Goal: Task Accomplishment & Management: Manage account settings

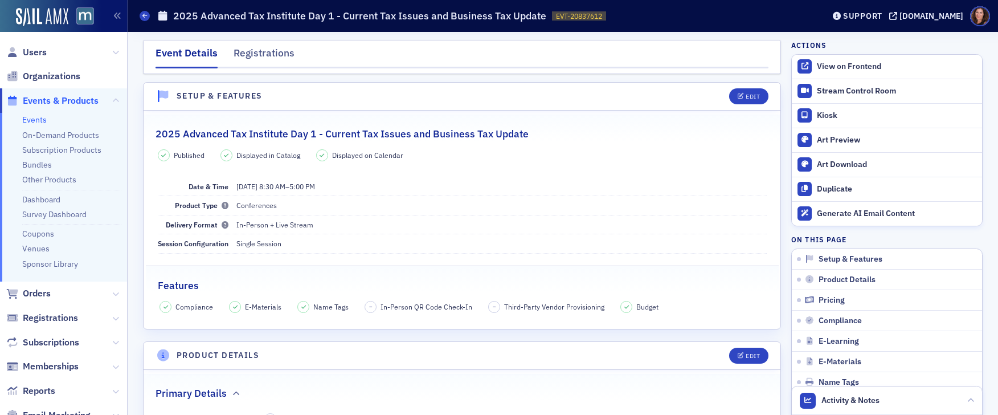
scroll to position [2445, 0]
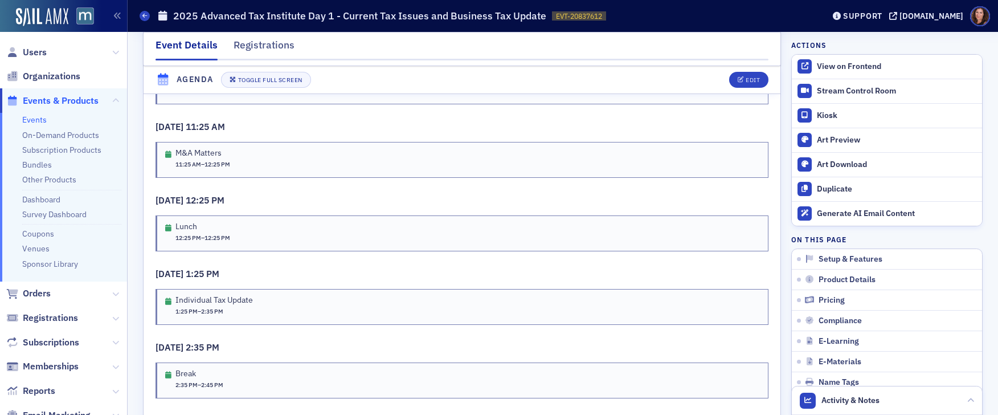
click at [26, 119] on link "Events" at bounding box center [34, 120] width 25 height 10
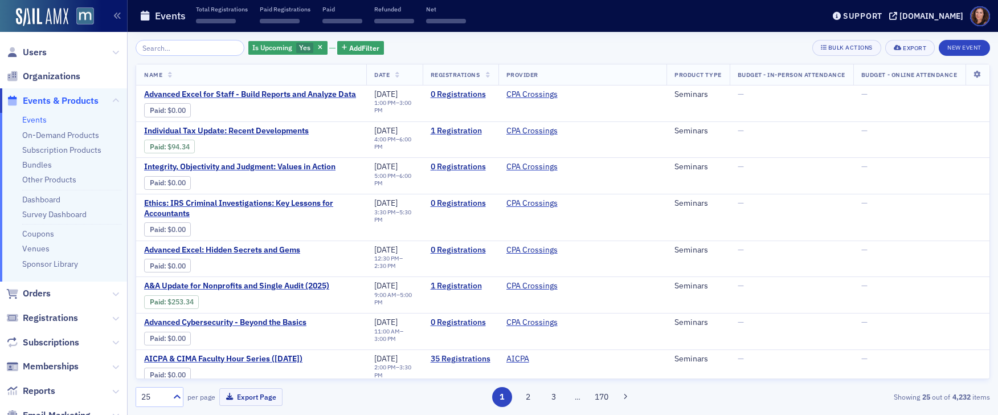
click at [180, 46] on input "search" at bounding box center [190, 48] width 109 height 16
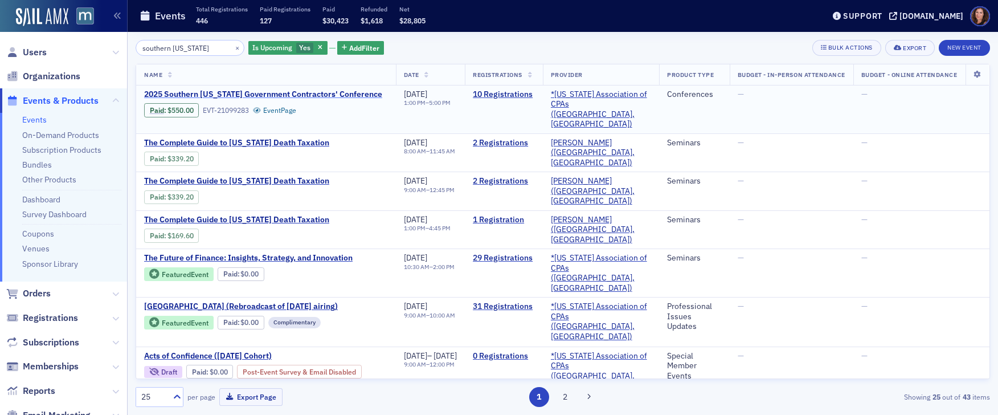
type input "southern [US_STATE]"
click at [273, 93] on span "2025 Southern [US_STATE] Government Contractors' Conference" at bounding box center [263, 94] width 238 height 10
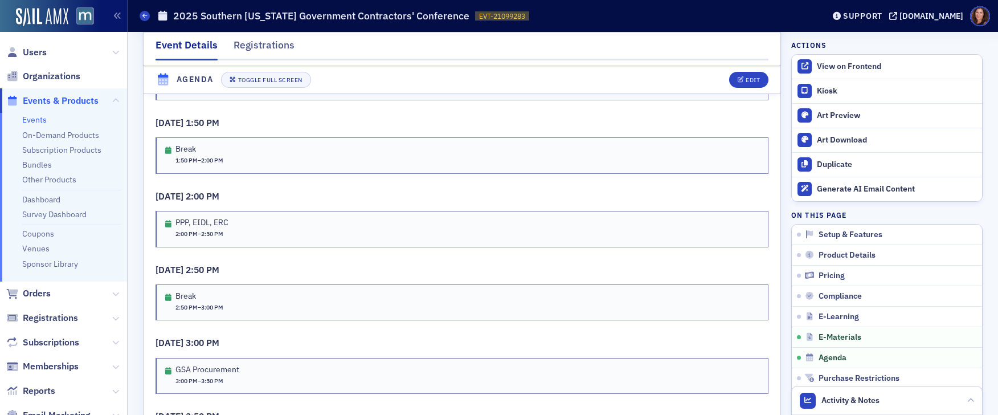
scroll to position [1806, 0]
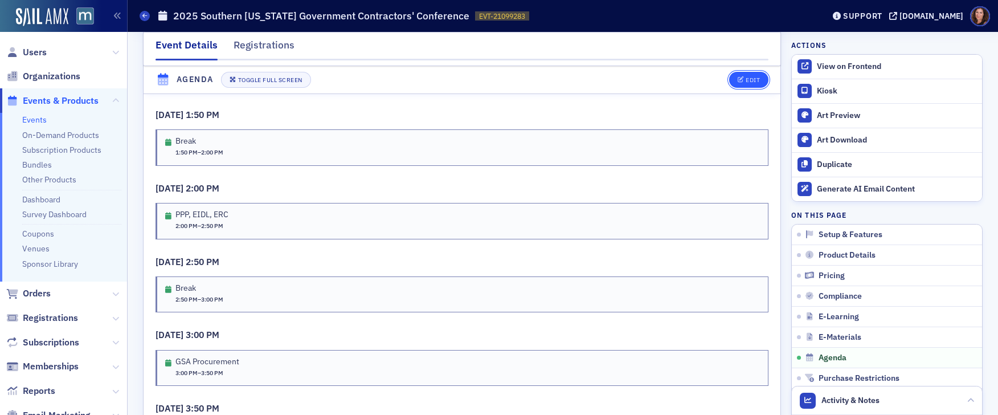
click at [736, 75] on button "Edit" at bounding box center [748, 80] width 39 height 16
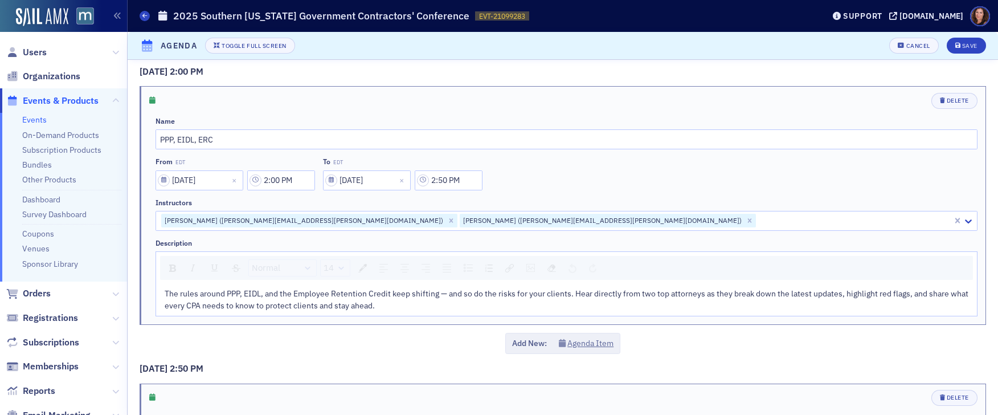
scroll to position [582, 0]
click at [271, 291] on span "The rules around PPP, EIDL, and the Employee Retention Credit keep shifting — a…" at bounding box center [568, 299] width 806 height 22
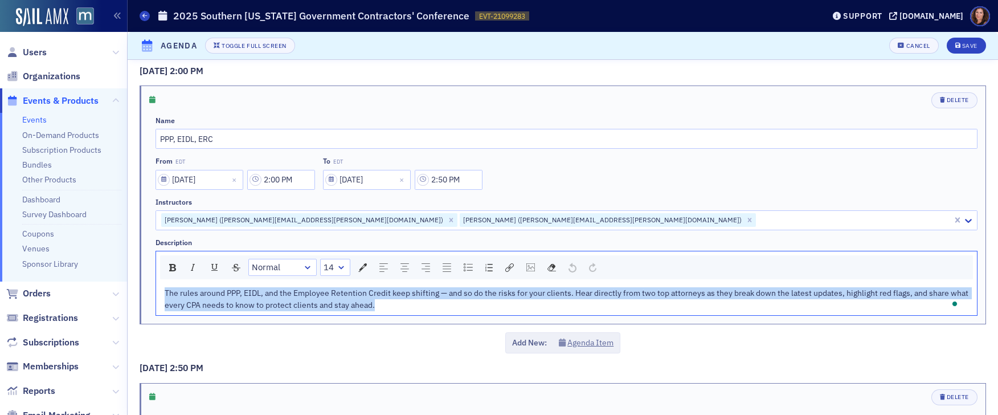
click at [271, 291] on span "The rules around PPP, EIDL, and the Employee Retention Credit keep shifting — a…" at bounding box center [568, 299] width 806 height 22
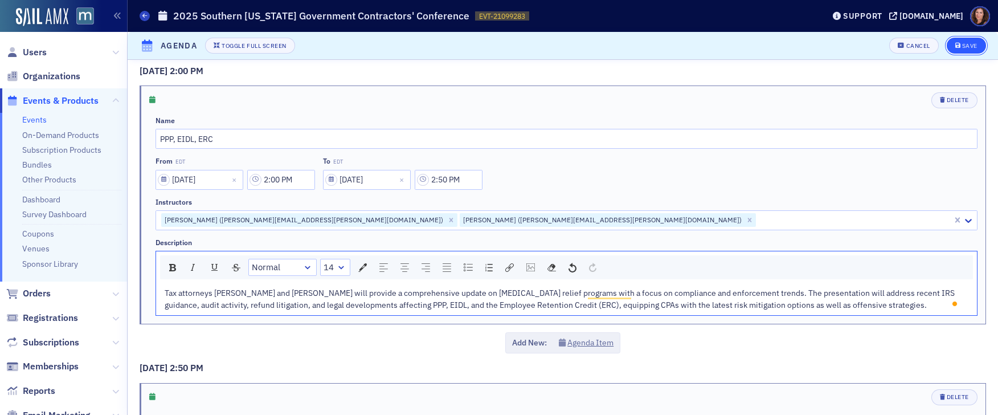
click at [966, 47] on div "Save" at bounding box center [970, 46] width 15 height 6
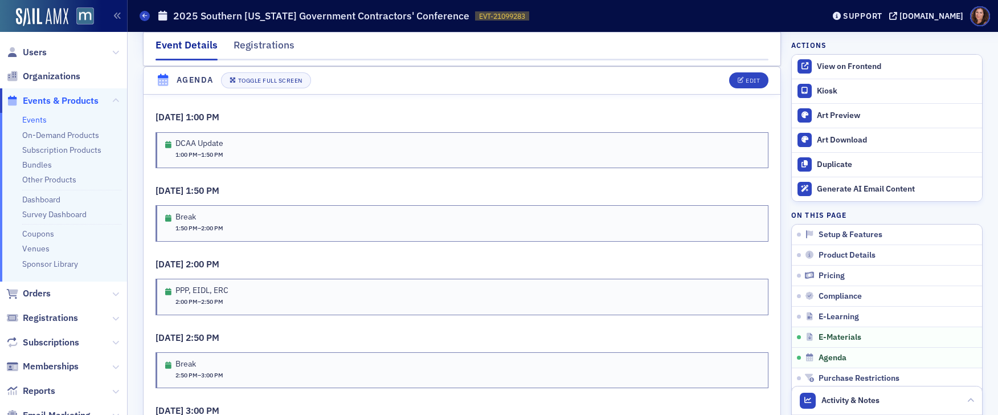
drag, startPoint x: 32, startPoint y: 124, endPoint x: 65, endPoint y: 124, distance: 32.5
click at [32, 124] on link "Events" at bounding box center [34, 120] width 25 height 10
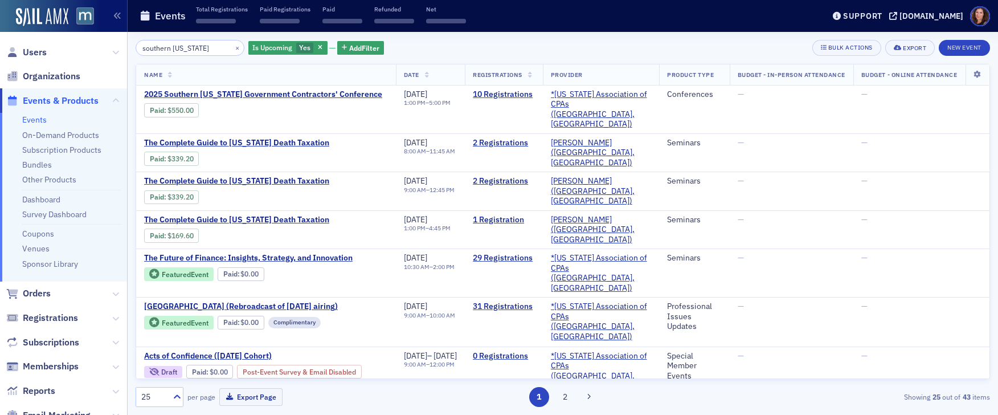
click at [192, 52] on input "southern maryland" at bounding box center [190, 48] width 109 height 16
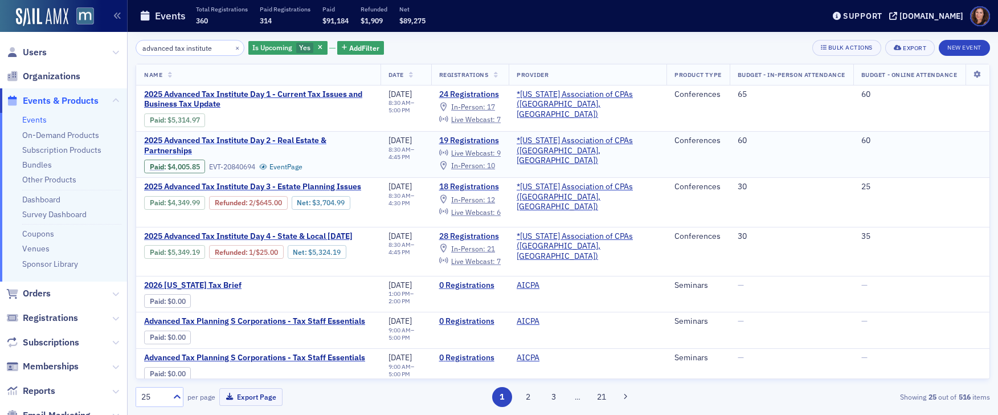
type input "advanced tax institute"
click at [284, 138] on span "2025 Advanced Tax Institute Day 2 - Real Estate & Partnerships" at bounding box center [258, 146] width 229 height 20
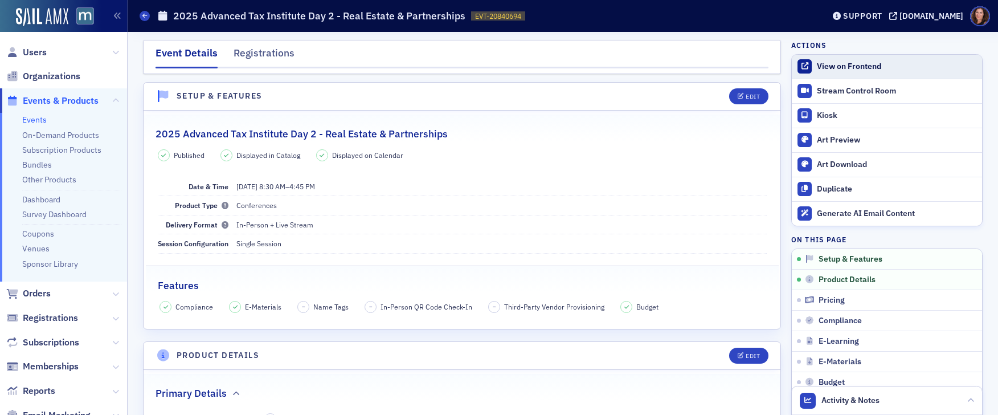
click at [849, 63] on div "View on Frontend" at bounding box center [897, 67] width 160 height 10
drag, startPoint x: 35, startPoint y: 55, endPoint x: 53, endPoint y: 60, distance: 19.1
click at [35, 55] on span "Users" at bounding box center [35, 52] width 24 height 13
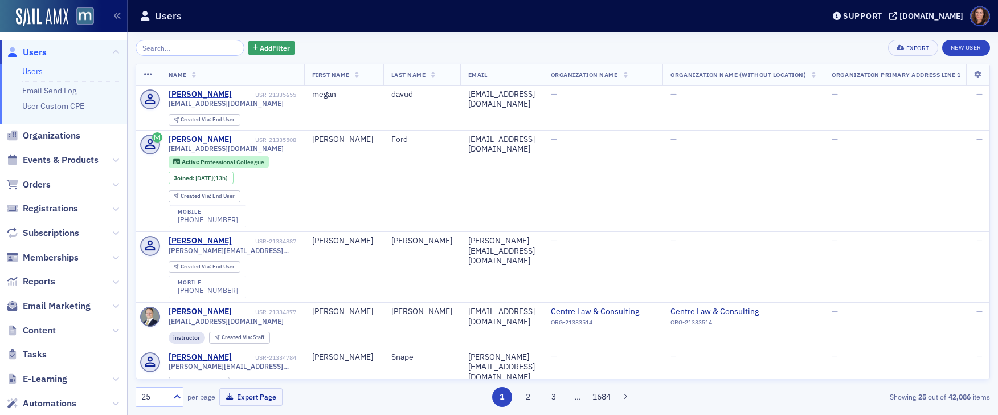
click at [158, 48] on input "search" at bounding box center [190, 48] width 109 height 16
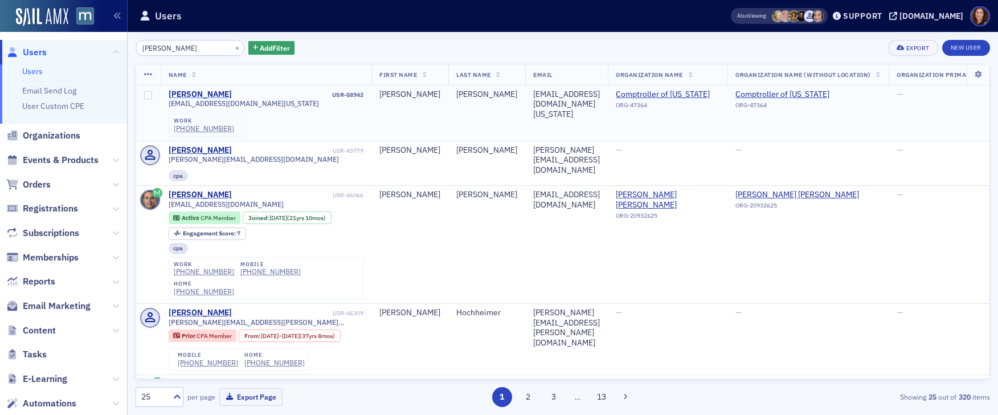
type input "Brian Oliner"
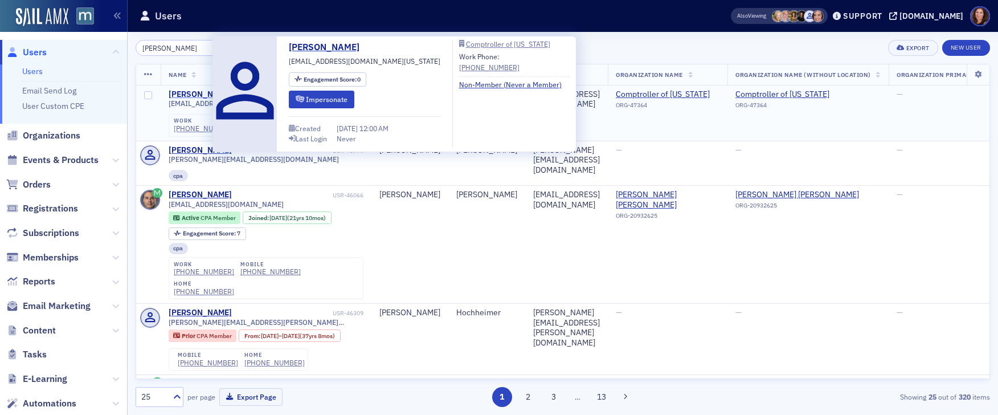
click at [197, 91] on div "Brian Oliner" at bounding box center [200, 94] width 63 height 10
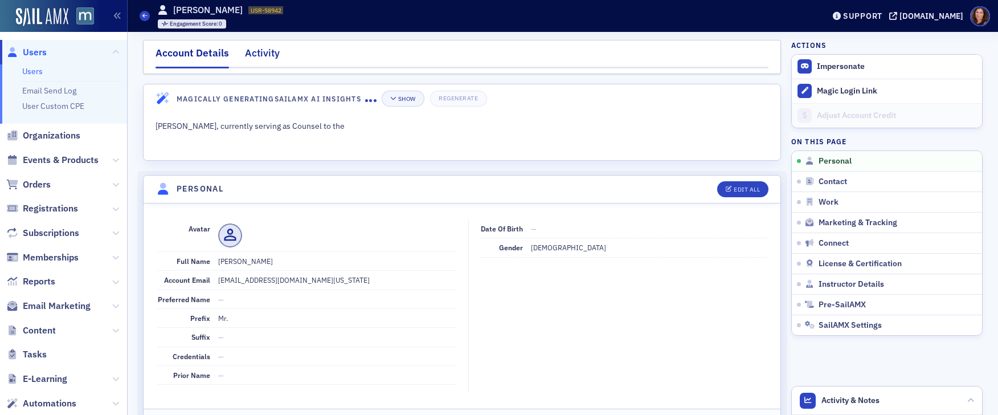
click at [258, 52] on div "Activity" at bounding box center [262, 56] width 35 height 21
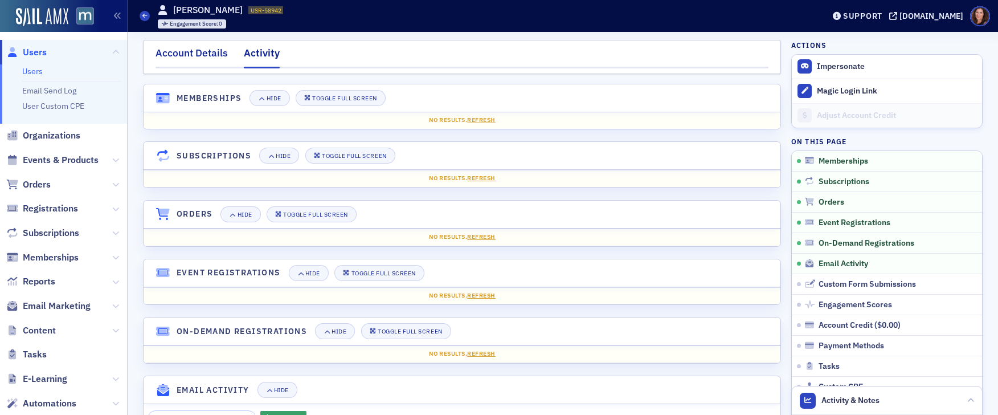
click at [196, 50] on div "Account Details" at bounding box center [192, 56] width 72 height 21
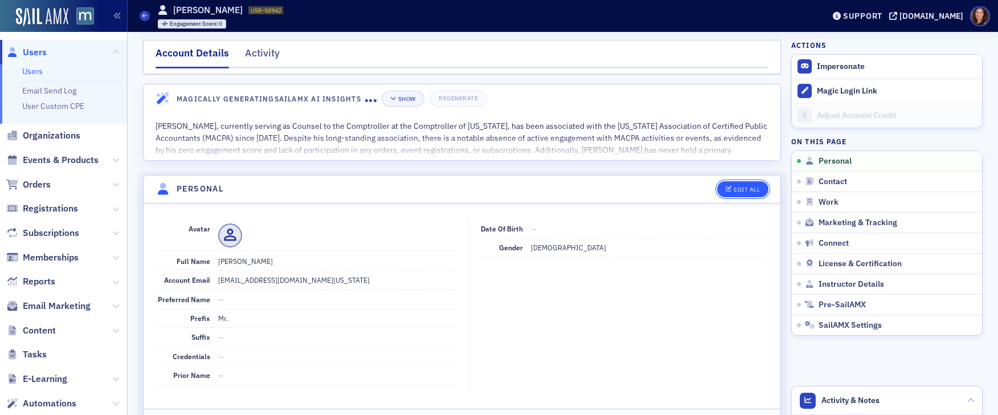
click at [734, 190] on div "Edit All" at bounding box center [747, 189] width 26 height 6
select select "US"
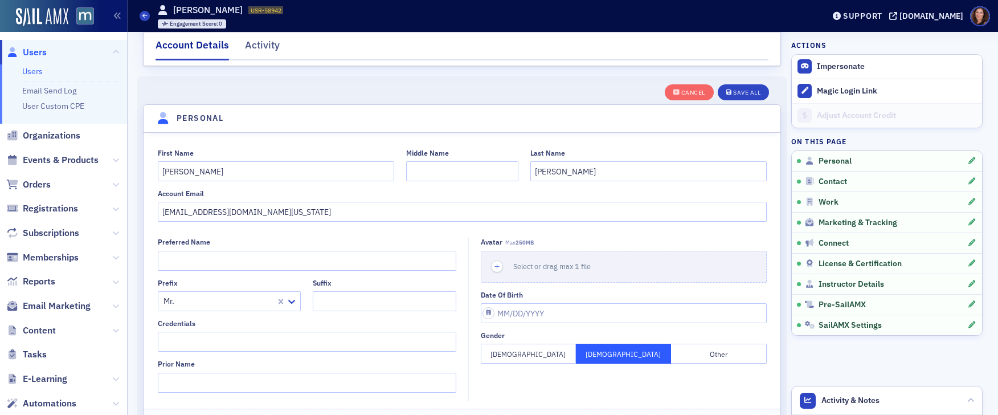
scroll to position [133, 0]
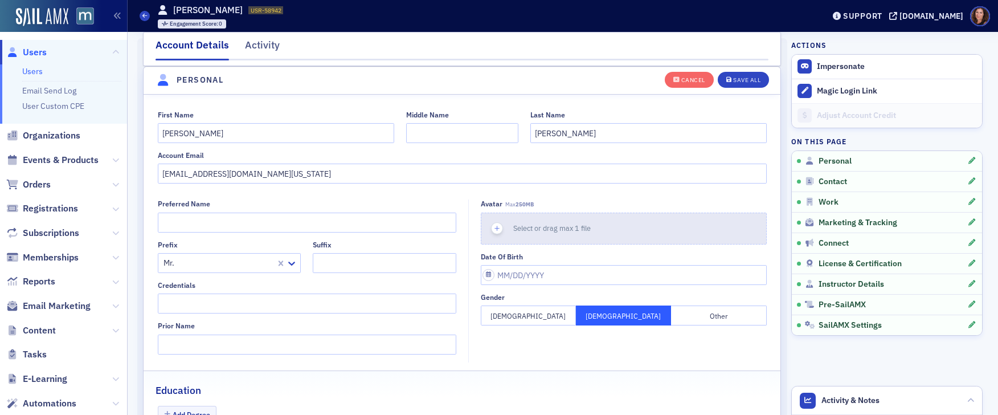
click at [546, 226] on span "Select or drag max 1 file" at bounding box center [552, 227] width 78 height 9
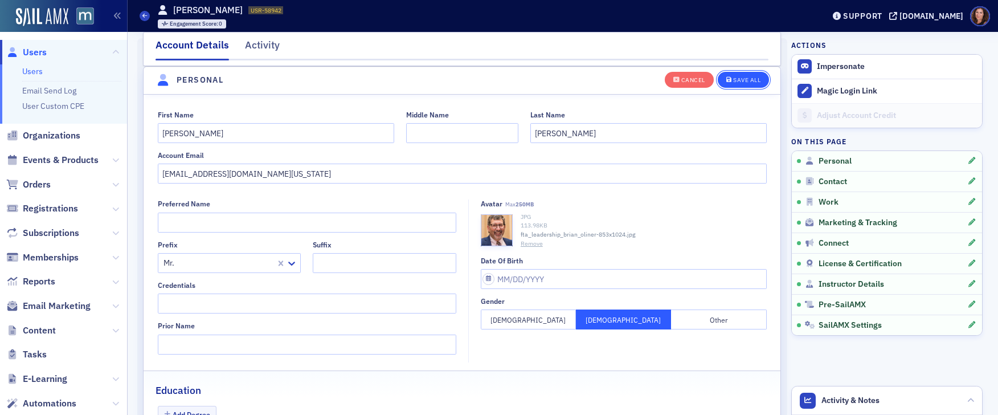
click at [745, 77] on div "Save All" at bounding box center [746, 80] width 27 height 6
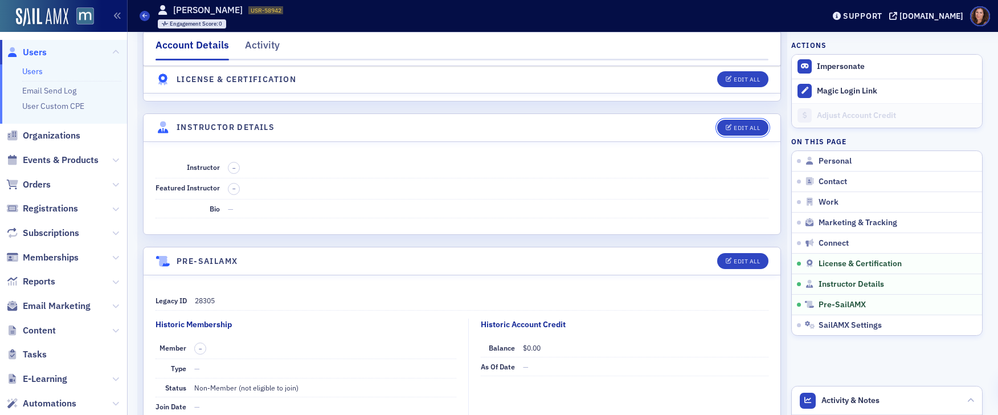
click at [747, 130] on div "Edit All" at bounding box center [747, 128] width 26 height 6
select select "US"
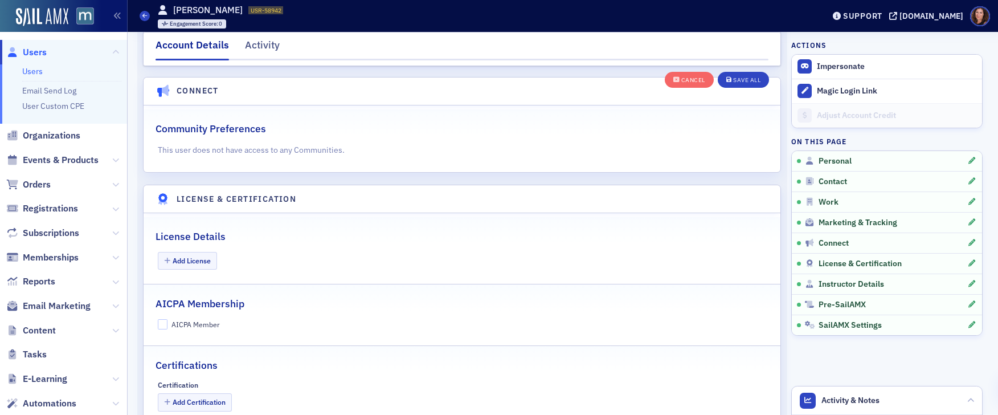
scroll to position [2415, 0]
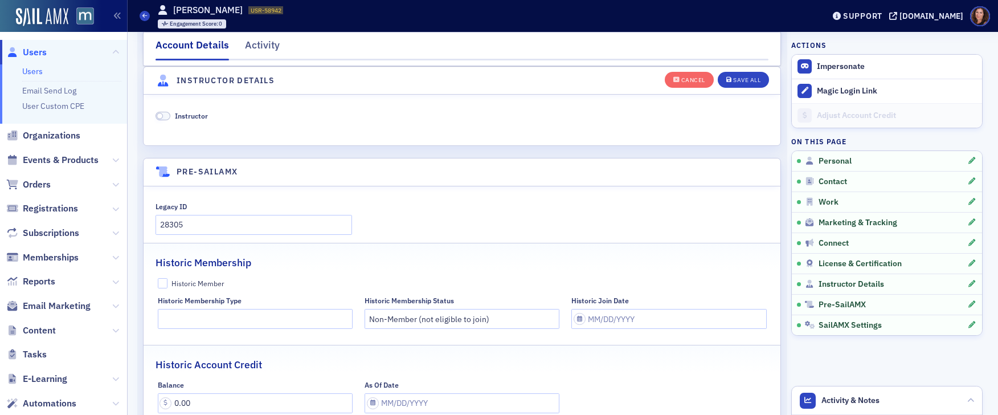
click at [163, 116] on span at bounding box center [163, 116] width 15 height 9
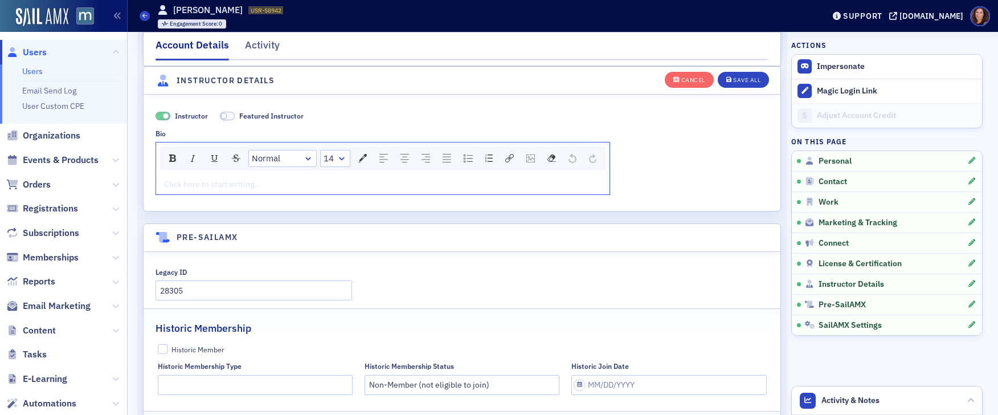
click at [242, 182] on div "rdw-editor" at bounding box center [383, 184] width 437 height 12
click at [194, 182] on div "rdw-editor" at bounding box center [383, 184] width 437 height 12
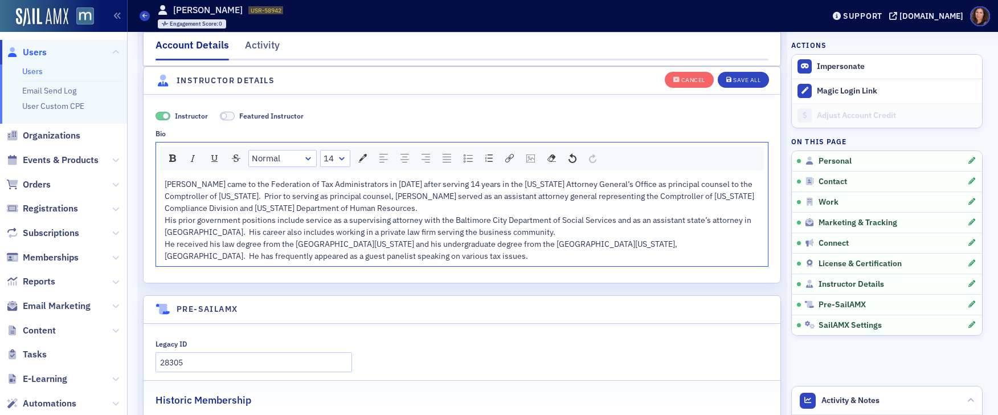
click at [165, 218] on span "His prior government positions include service as a supervising attorney with t…" at bounding box center [459, 226] width 589 height 22
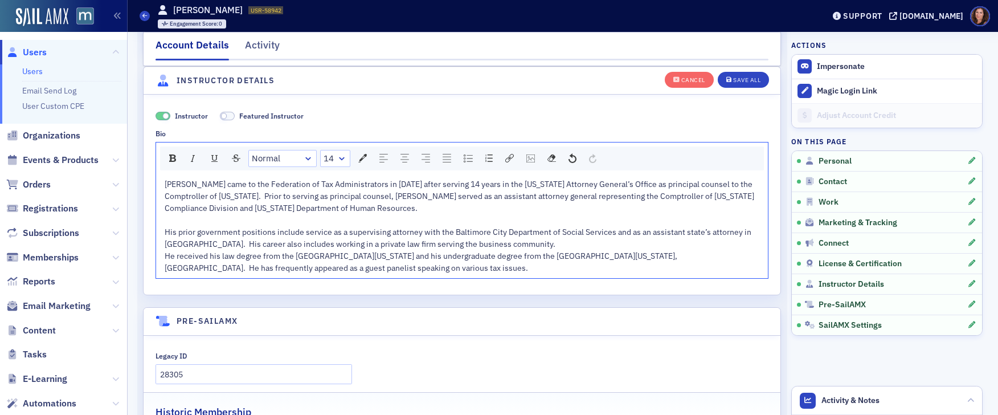
click at [529, 242] on div "His prior government positions include service as a supervising attorney with t…" at bounding box center [463, 238] width 596 height 24
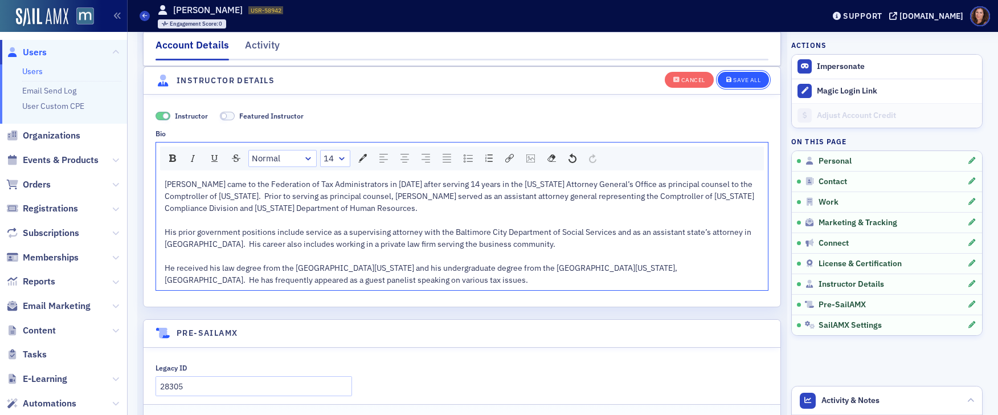
click at [740, 77] on div "Save All" at bounding box center [746, 80] width 27 height 6
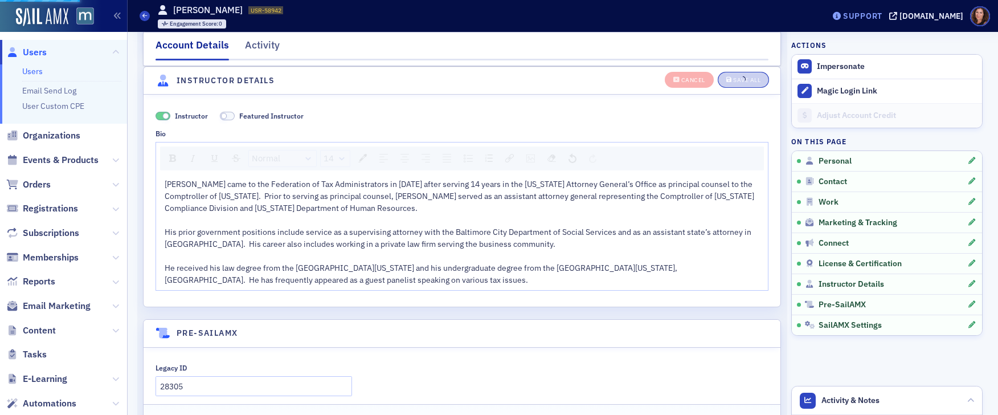
click at [880, 15] on div "Support" at bounding box center [862, 16] width 39 height 10
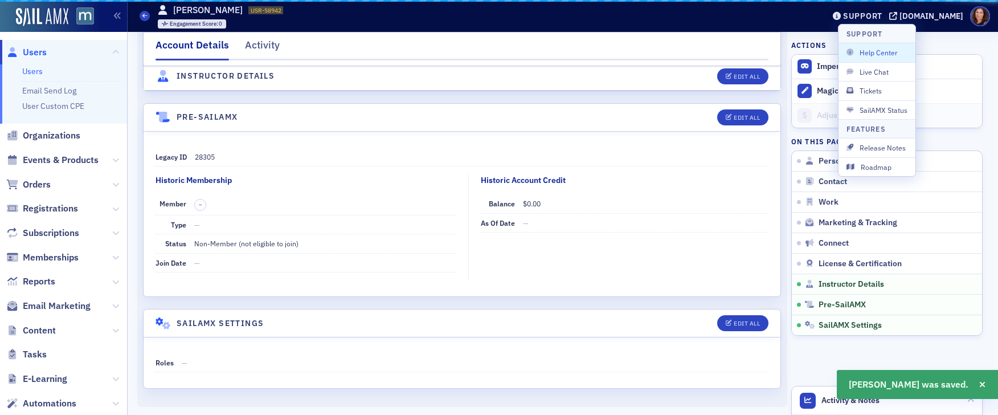
scroll to position [2211, 0]
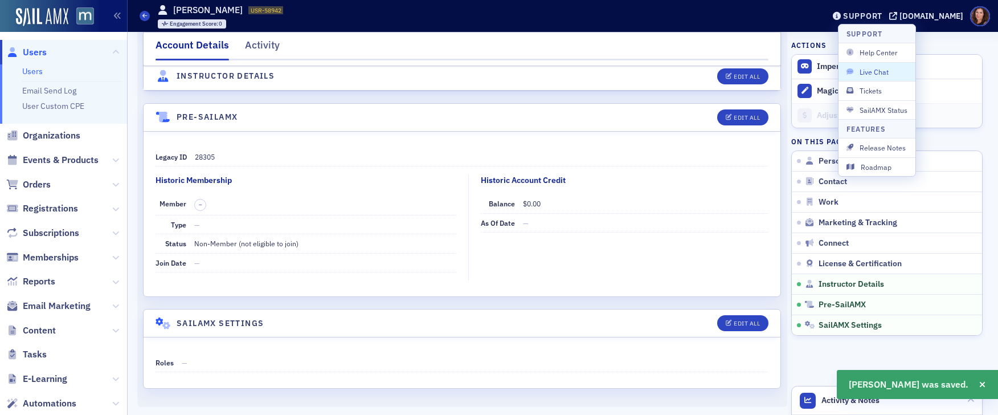
click at [881, 67] on span "Live Chat" at bounding box center [877, 72] width 61 height 10
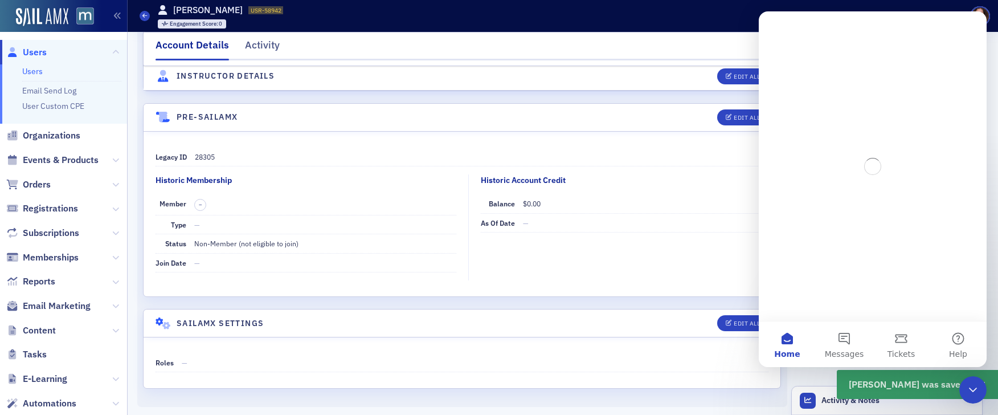
scroll to position [0, 0]
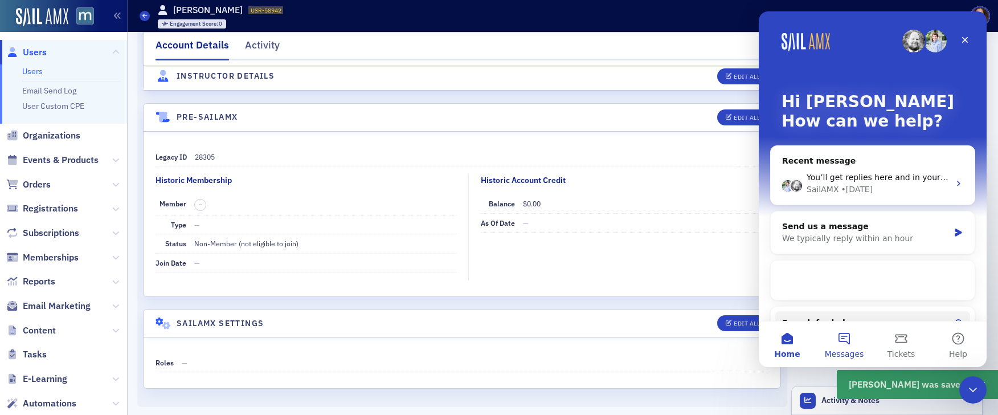
click at [846, 331] on button "Messages" at bounding box center [844, 344] width 57 height 46
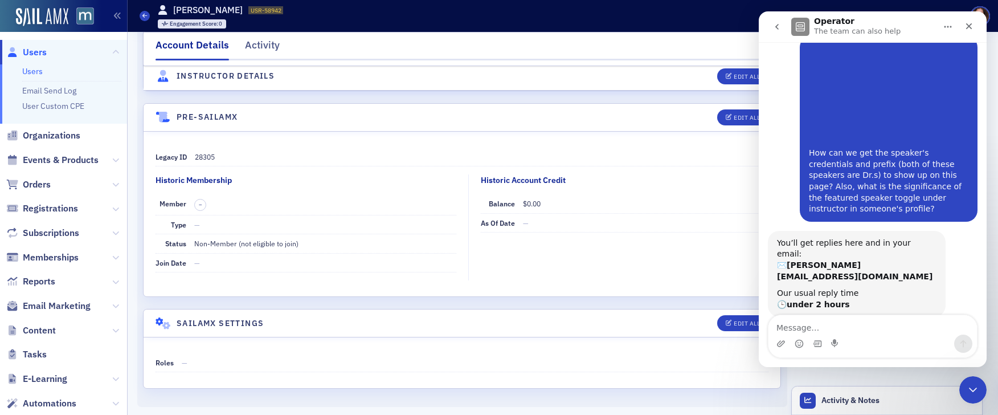
scroll to position [56, 0]
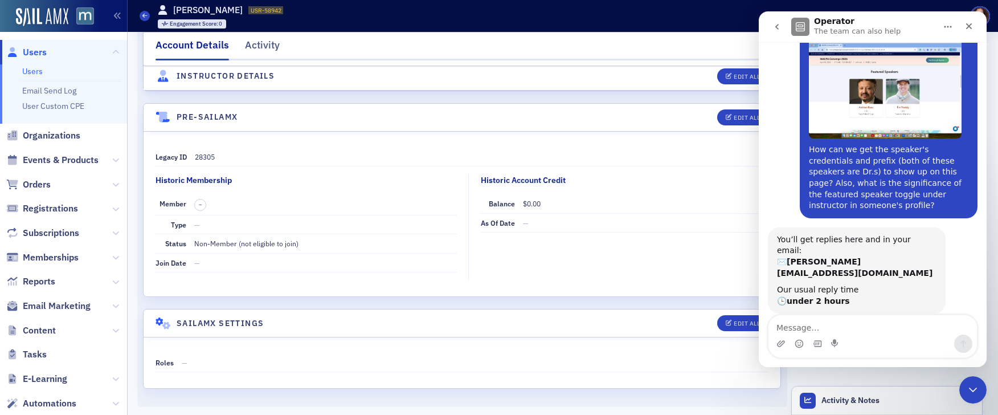
click at [845, 323] on textarea "Message…" at bounding box center [873, 324] width 209 height 19
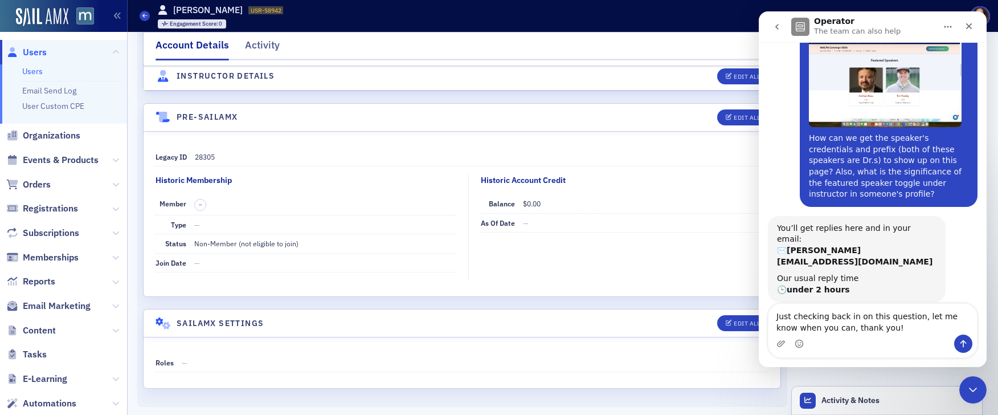
type textarea "Just checking back in on this question, let me know when you can, thank you!"
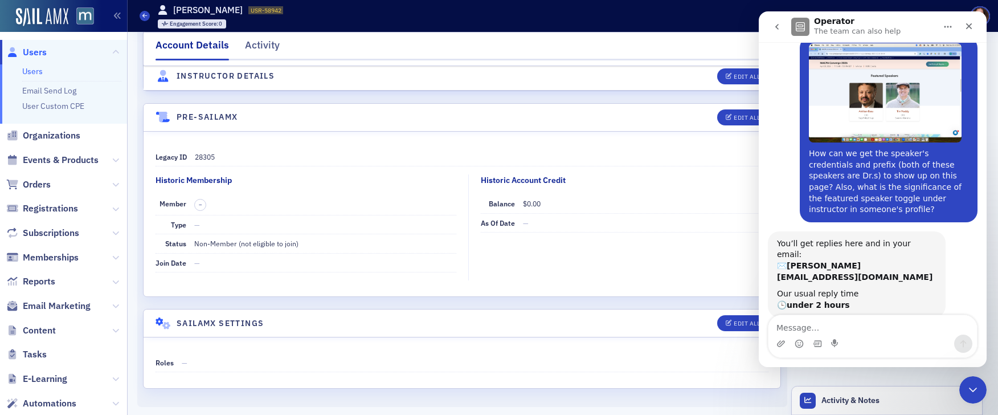
scroll to position [132, 0]
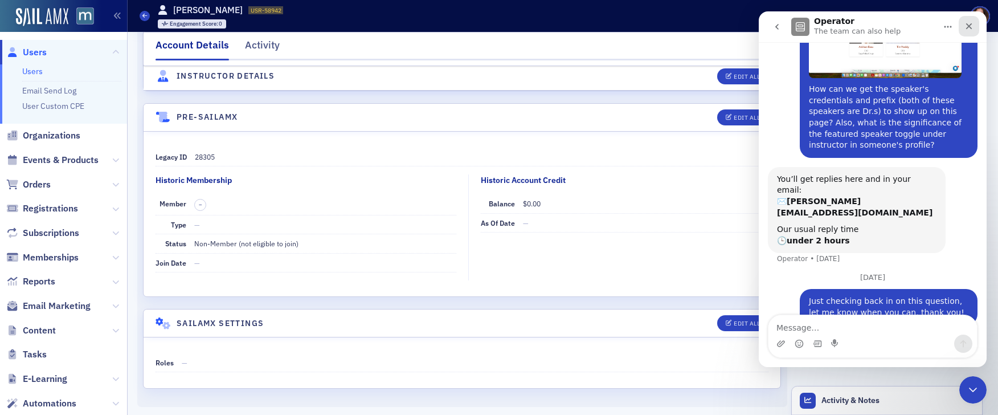
click at [969, 25] on icon "Close" at bounding box center [969, 26] width 9 height 9
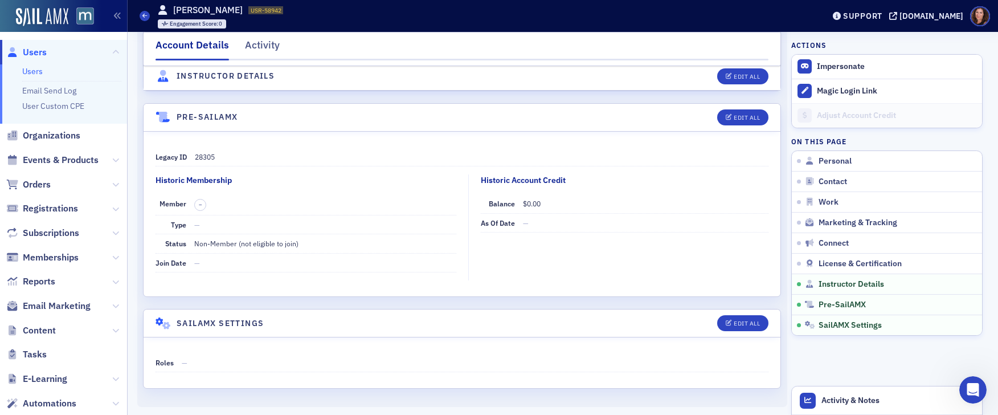
click at [35, 71] on link "Users" at bounding box center [32, 71] width 21 height 10
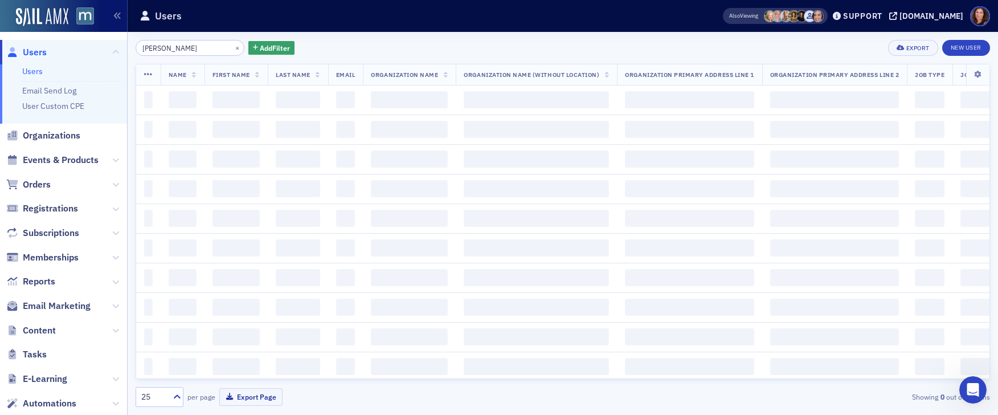
click at [169, 50] on input "Brian Oliner" at bounding box center [190, 48] width 109 height 16
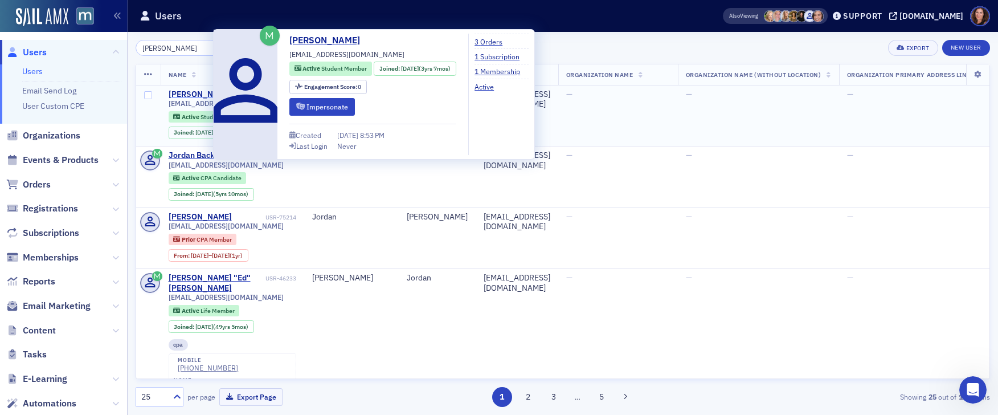
type input "Jordan Hale"
click at [189, 92] on div "Jordan Hale" at bounding box center [200, 94] width 63 height 10
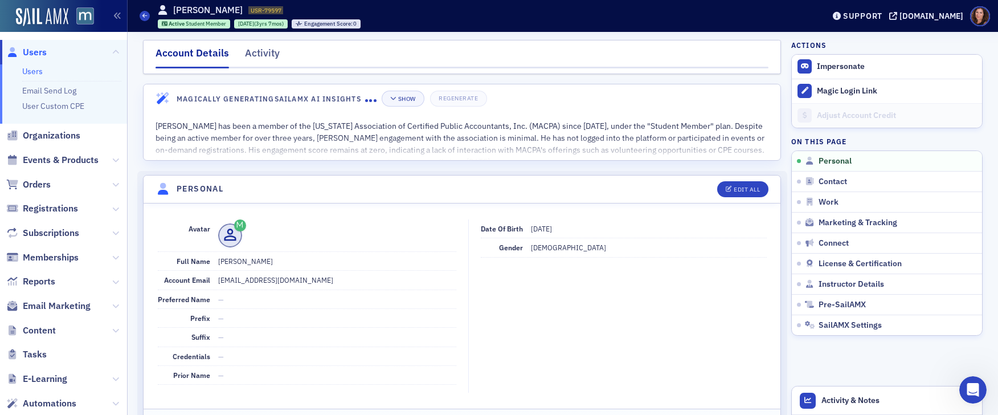
click at [39, 68] on link "Users" at bounding box center [32, 71] width 21 height 10
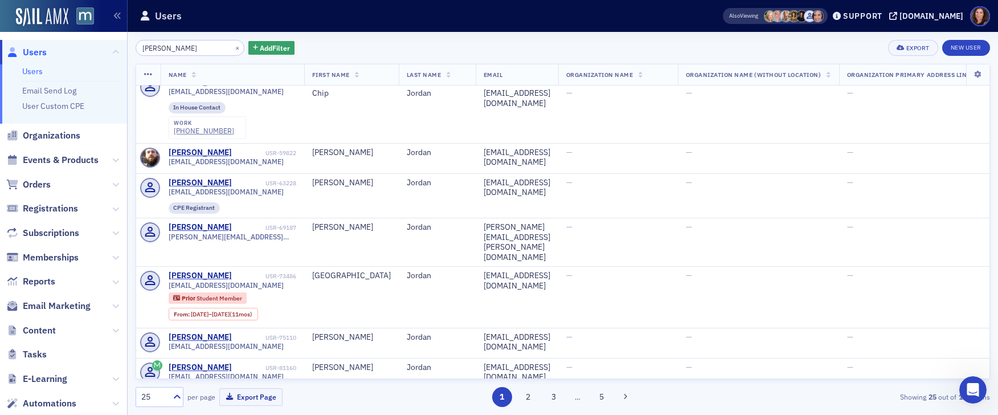
scroll to position [1026, 0]
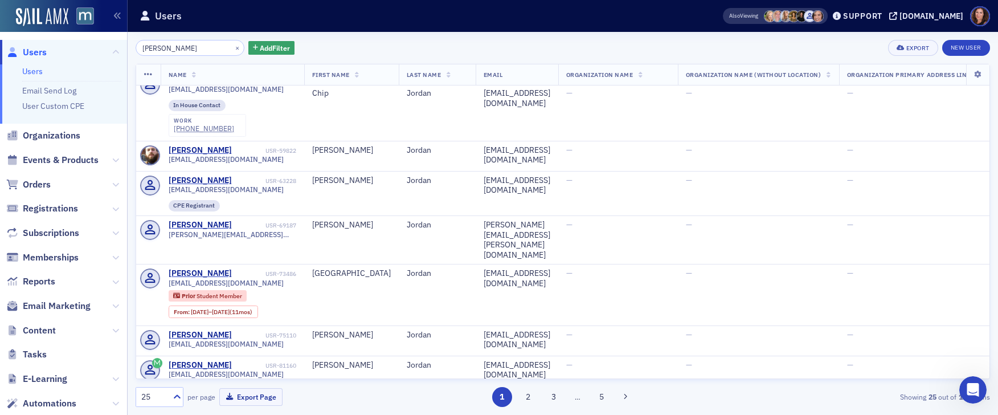
click at [176, 47] on input "Jordan Hale" at bounding box center [190, 48] width 109 height 16
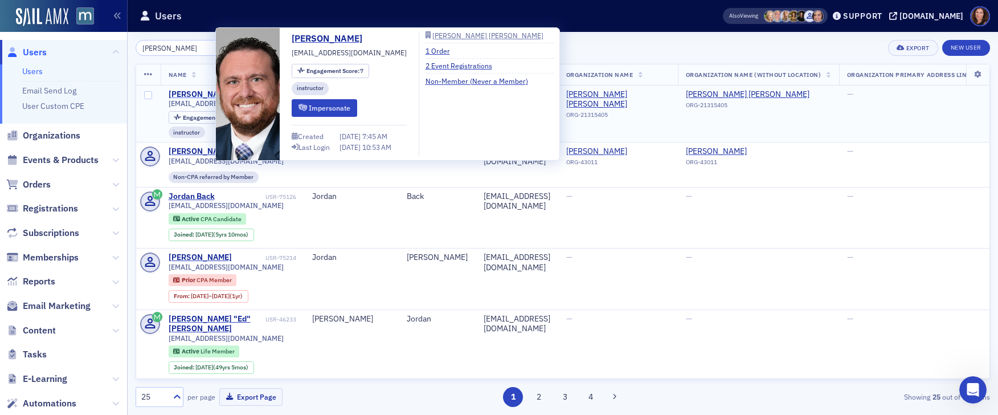
type input "Jordan Halle"
click at [198, 95] on div "Jordan Halle" at bounding box center [200, 94] width 63 height 10
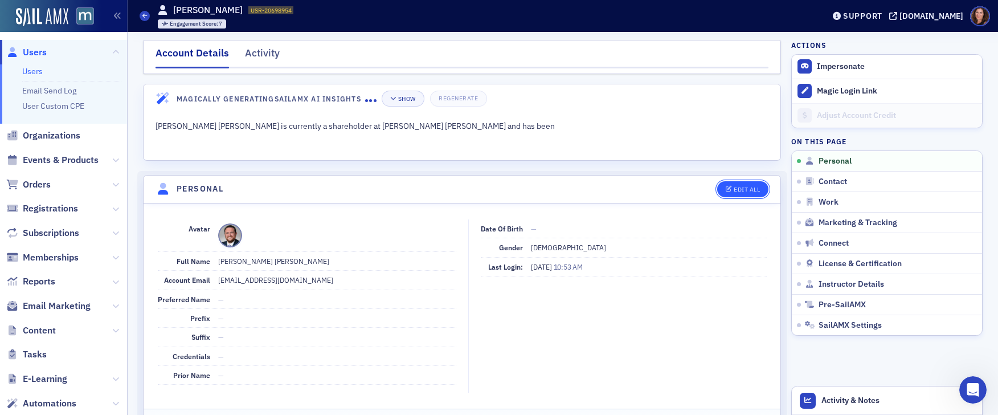
click at [742, 189] on div "Edit All" at bounding box center [747, 189] width 26 height 6
select select "US"
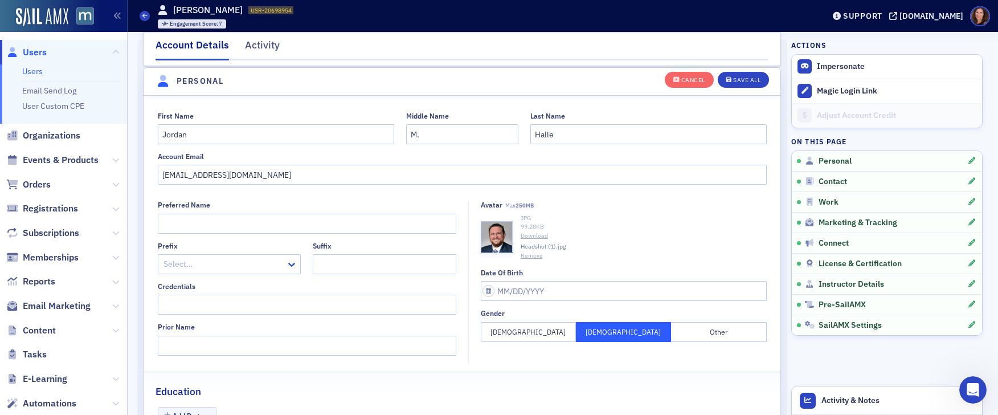
scroll to position [133, 0]
click at [210, 136] on input "Jordan" at bounding box center [276, 133] width 236 height 20
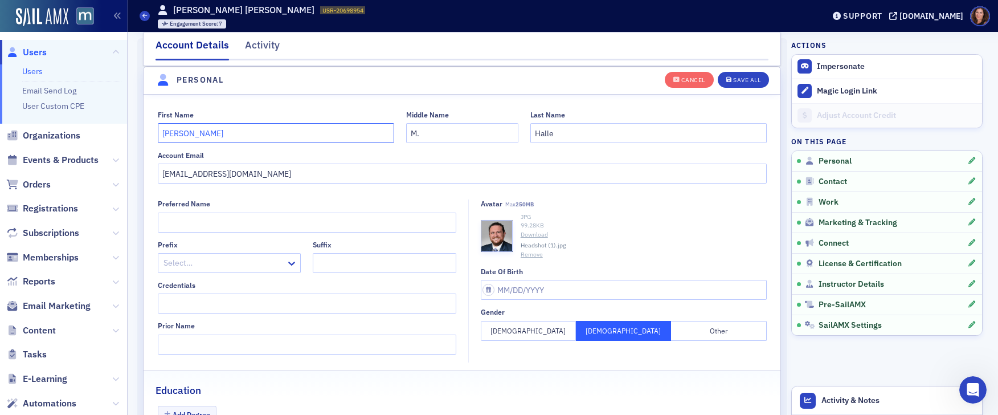
type input "Jordan M."
click at [197, 304] on input "Credentials" at bounding box center [307, 303] width 299 height 20
type input "Esq."
drag, startPoint x: 742, startPoint y: 76, endPoint x: 748, endPoint y: 78, distance: 6.5
click at [742, 77] on div "Save All" at bounding box center [746, 80] width 27 height 6
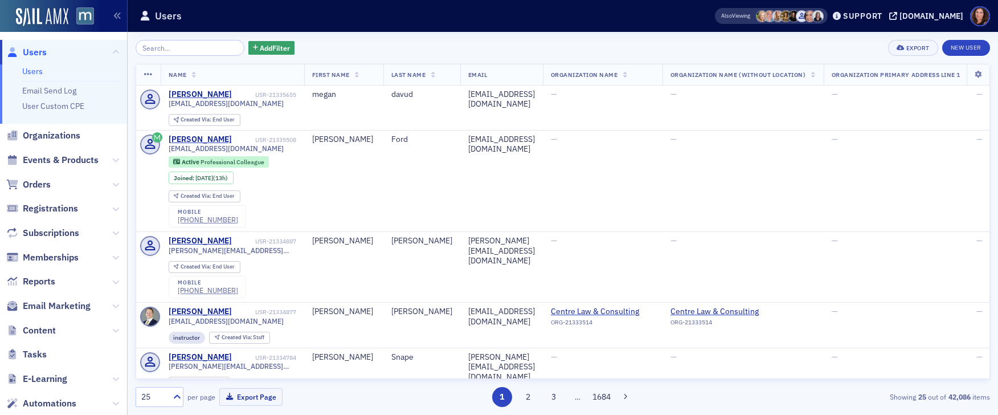
click at [58, 157] on span "Events & Products" at bounding box center [61, 160] width 76 height 13
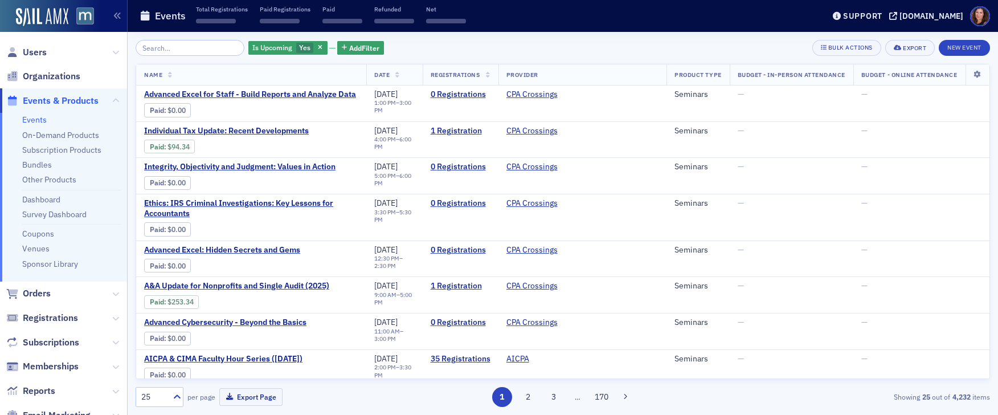
click at [181, 51] on input "search" at bounding box center [190, 48] width 109 height 16
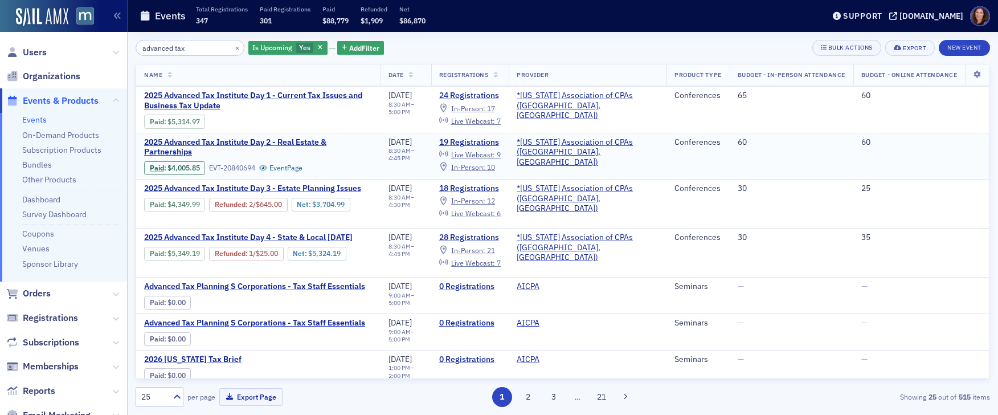
scroll to position [107, 0]
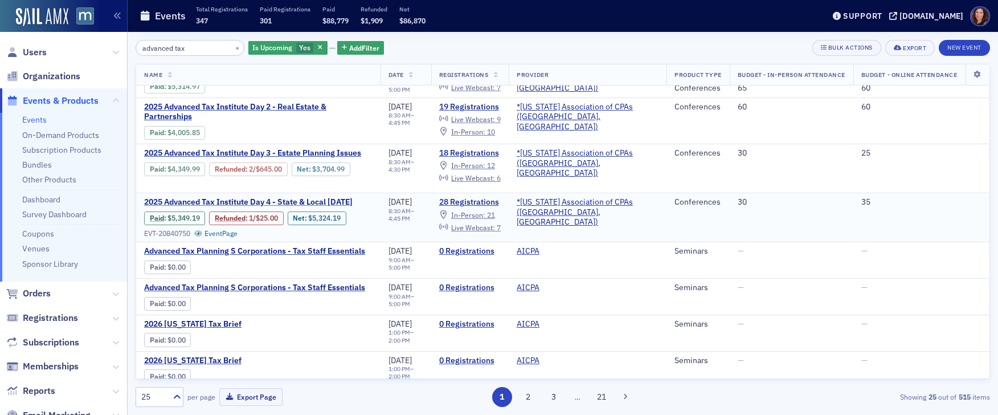
type input "advanced tax"
click at [307, 197] on span "2025 Advanced Tax Institute Day 4 - State & Local [DATE]" at bounding box center [248, 202] width 209 height 10
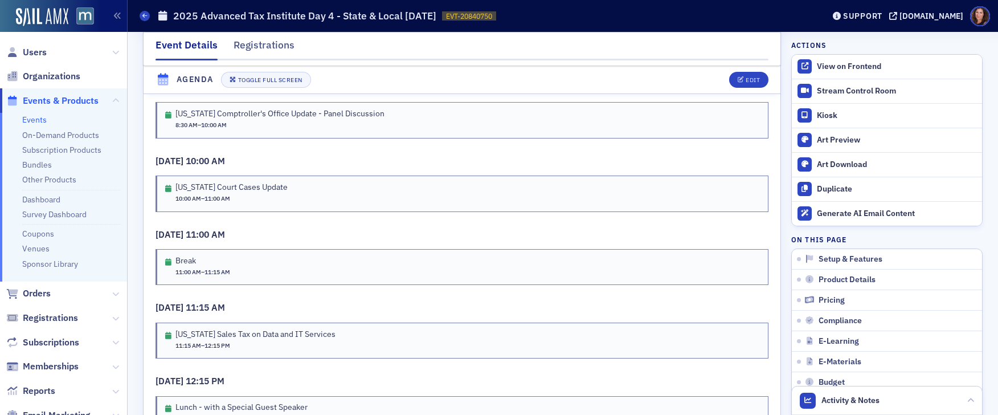
scroll to position [2161, 0]
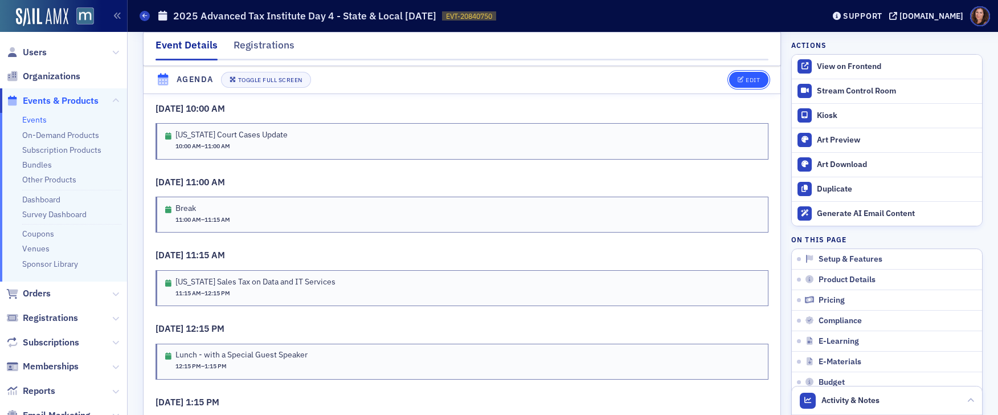
click at [746, 82] on div "Edit" at bounding box center [753, 80] width 14 height 6
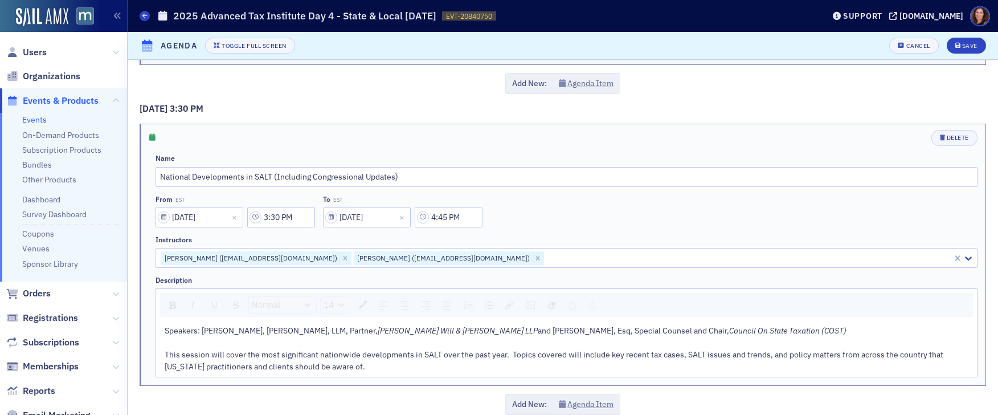
scroll to position [2712, 0]
click at [545, 250] on div at bounding box center [748, 257] width 406 height 14
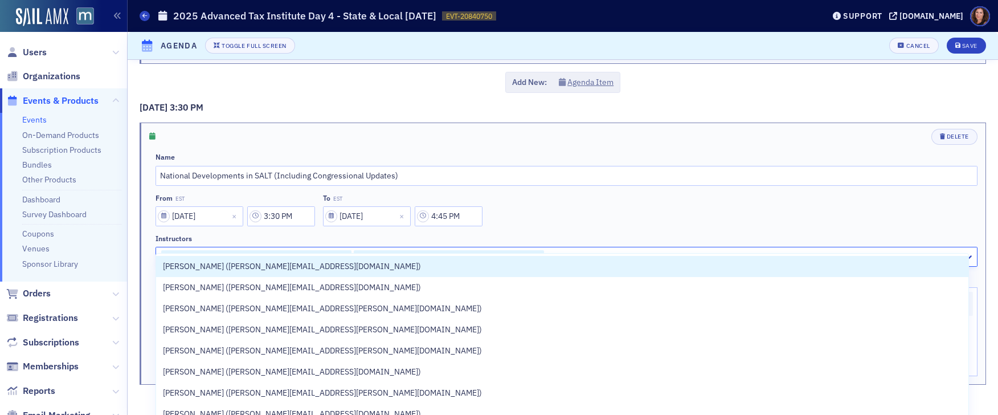
type input "[PERSON_NAME]"
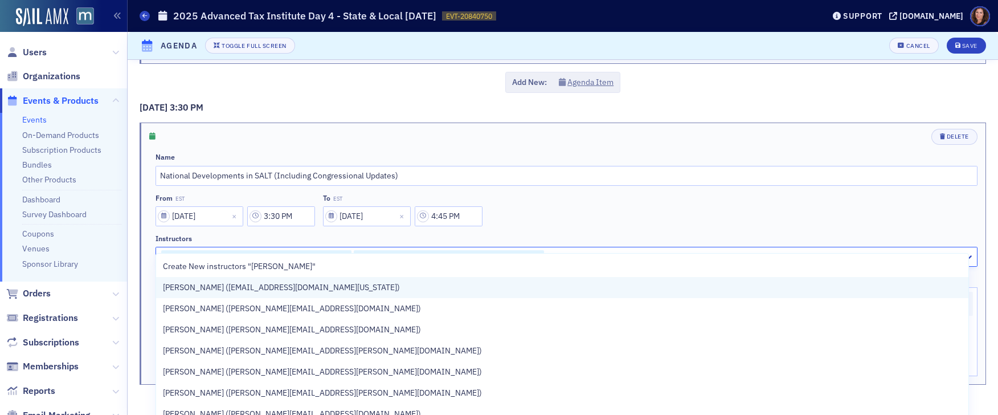
click at [490, 277] on div "[PERSON_NAME] ([EMAIL_ADDRESS][DOMAIN_NAME][US_STATE])" at bounding box center [562, 287] width 813 height 21
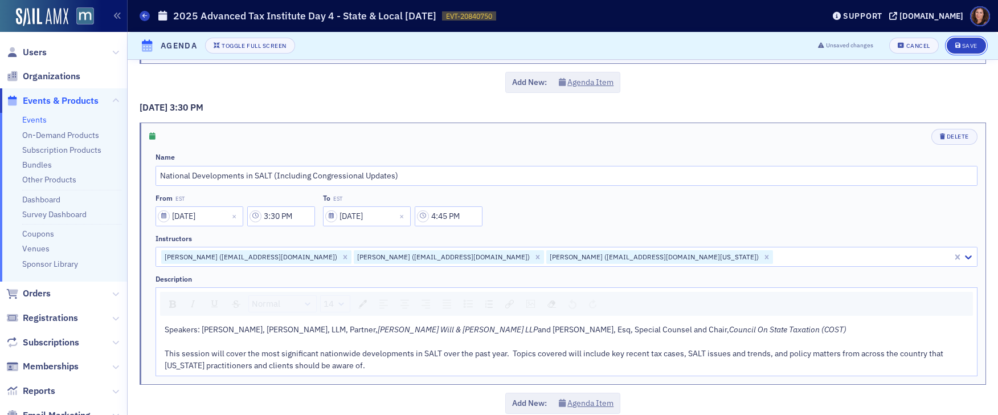
drag, startPoint x: 964, startPoint y: 46, endPoint x: 961, endPoint y: 59, distance: 13.4
click at [964, 46] on div "Save" at bounding box center [970, 46] width 15 height 6
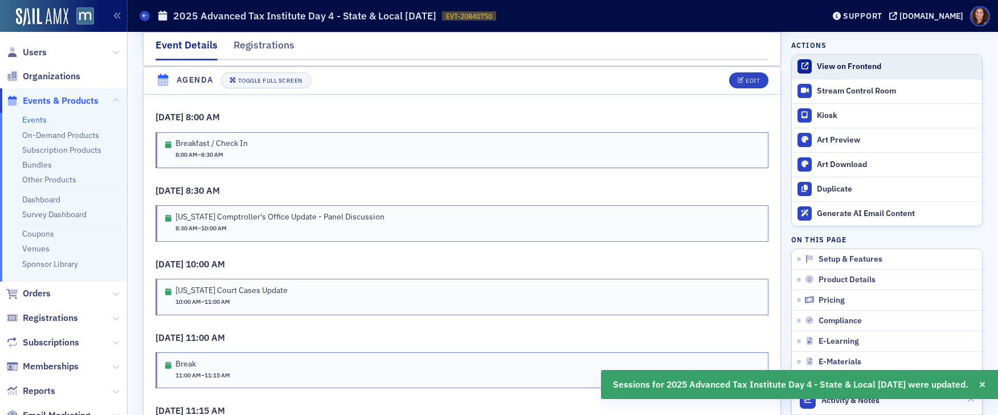
click at [831, 69] on div "View on Frontend" at bounding box center [897, 67] width 160 height 10
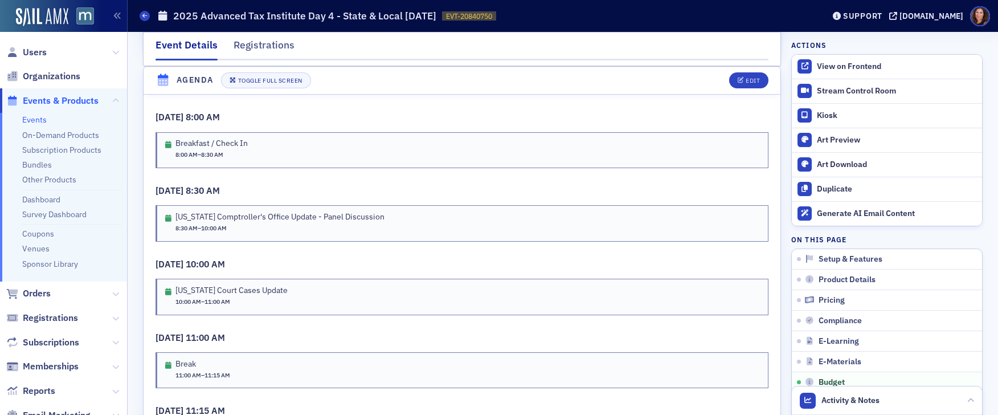
click at [38, 117] on link "Events" at bounding box center [34, 120] width 25 height 10
